Goal: Check status

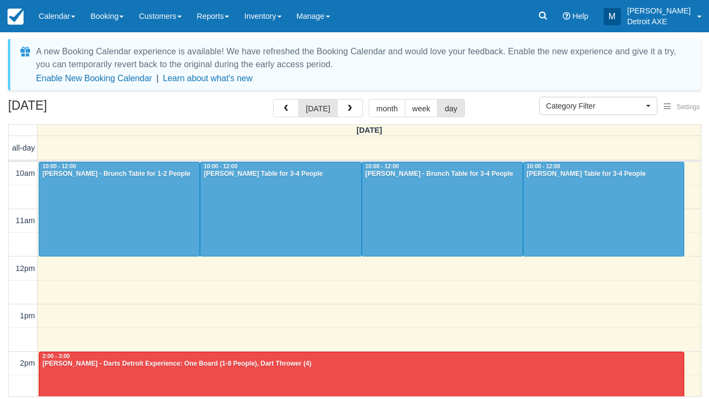
select select
click at [74, 10] on link "Calendar" at bounding box center [57, 16] width 52 height 32
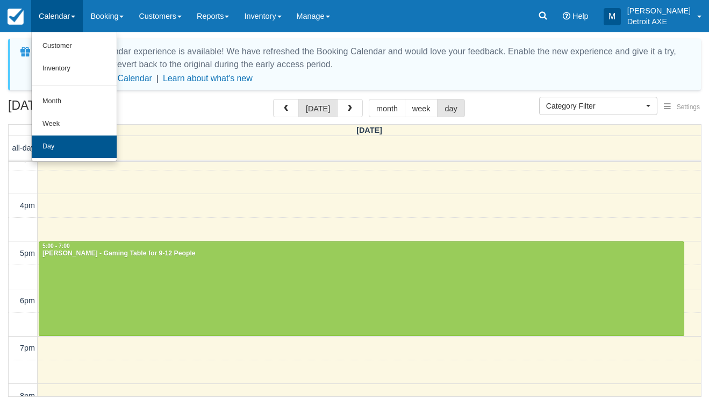
click at [59, 142] on link "Day" at bounding box center [74, 146] width 85 height 23
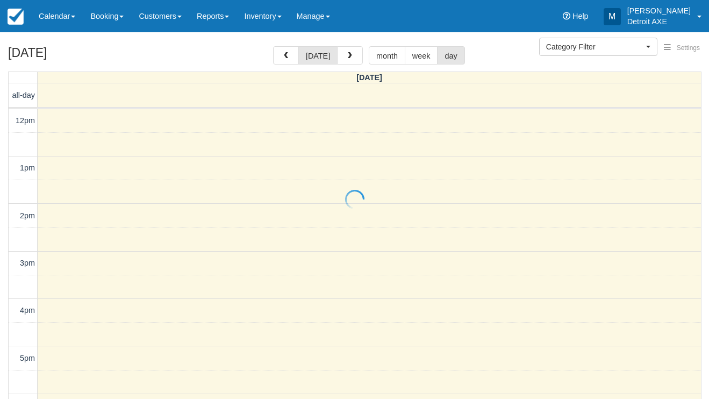
select select
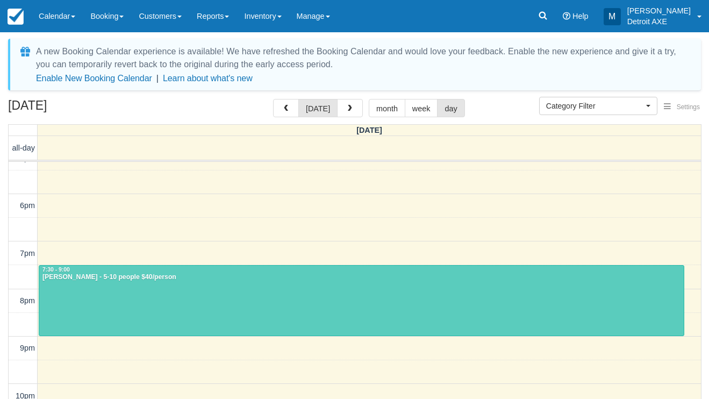
scroll to position [253, 0]
click at [346, 112] on span "button" at bounding box center [350, 109] width 8 height 8
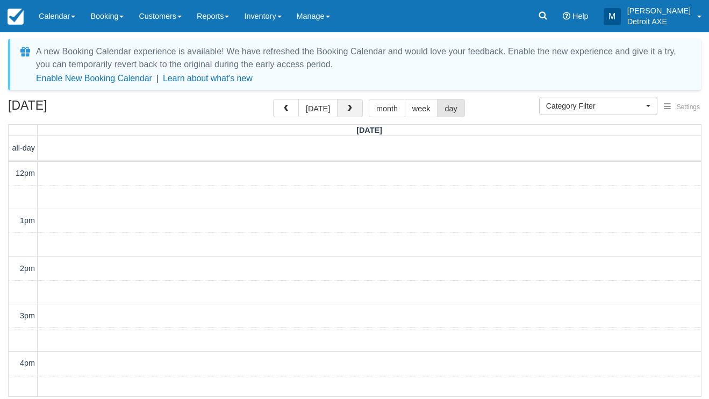
click at [346, 112] on span "button" at bounding box center [350, 109] width 8 height 8
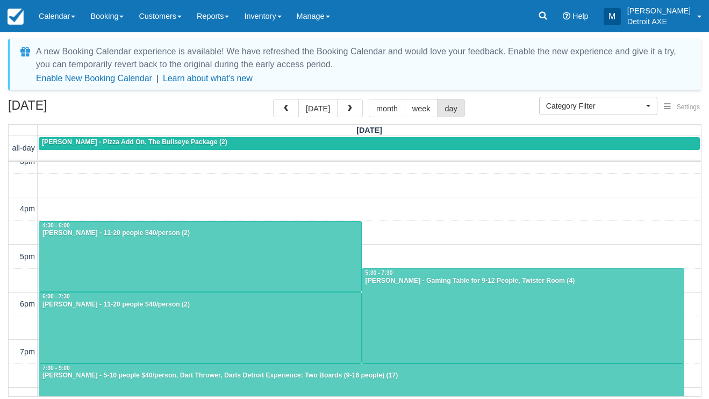
scroll to position [155, 0]
click at [311, 376] on div "Kim Szlachetka - 5-10 people $40/person, Dart Thrower, Darts Detroit Experience…" at bounding box center [361, 375] width 639 height 9
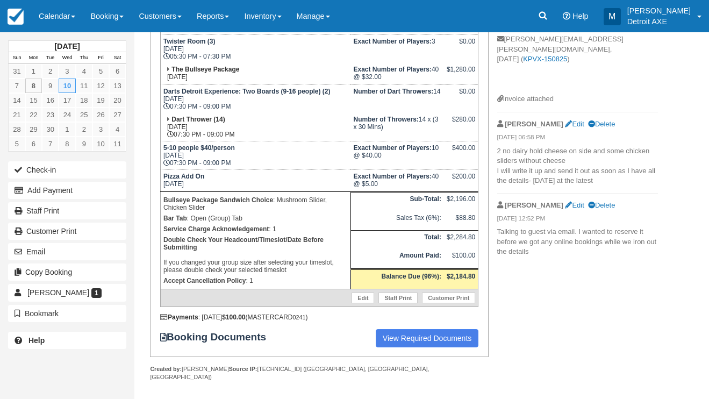
scroll to position [257, 0]
